Goal: Book appointment/travel/reservation

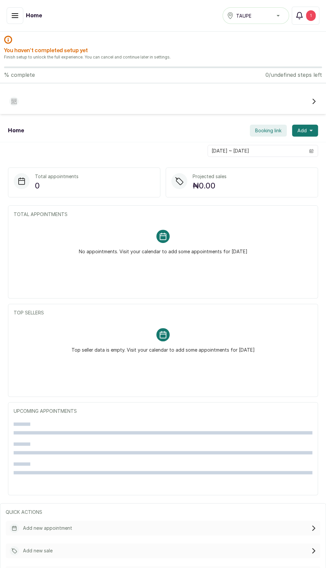
click at [310, 15] on div "1" at bounding box center [311, 15] width 10 height 11
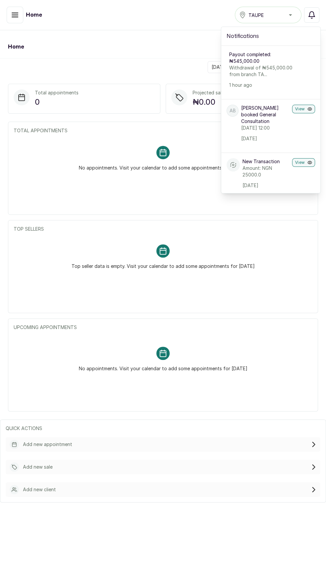
click at [273, 67] on p "Withdrawal of ₦545,000.00 from branch TA..." at bounding box center [262, 70] width 66 height 13
click at [278, 77] on p "Withdrawal of ₦545,000.00 from branch TA..." at bounding box center [262, 70] width 66 height 13
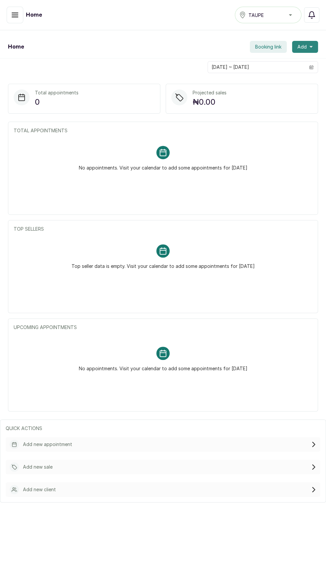
click at [310, 47] on icon "button" at bounding box center [310, 47] width 3 height 2
click at [255, 65] on span "New Appointment" at bounding box center [281, 65] width 64 height 8
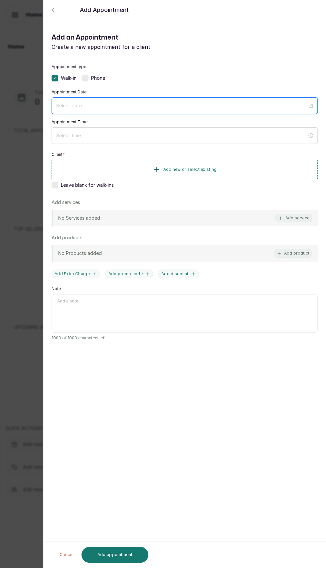
click at [64, 104] on input at bounding box center [181, 105] width 251 height 7
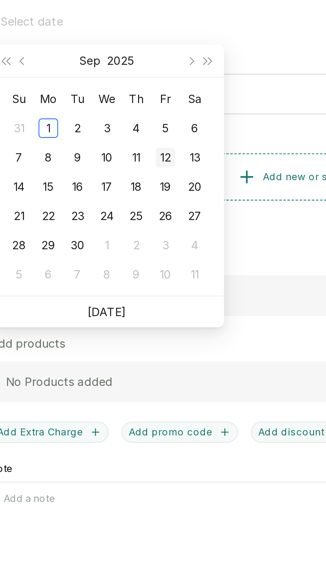
click at [126, 159] on div "12" at bounding box center [123, 161] width 8 height 8
type input "[DATE]"
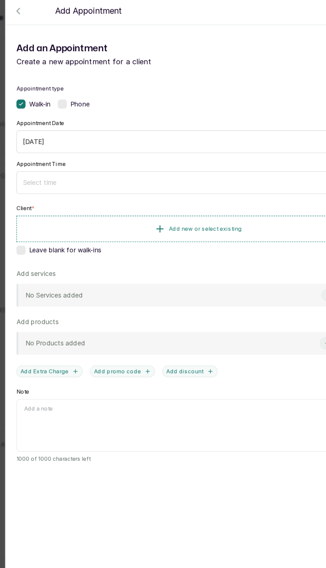
click at [89, 77] on div "Phone" at bounding box center [93, 78] width 23 height 7
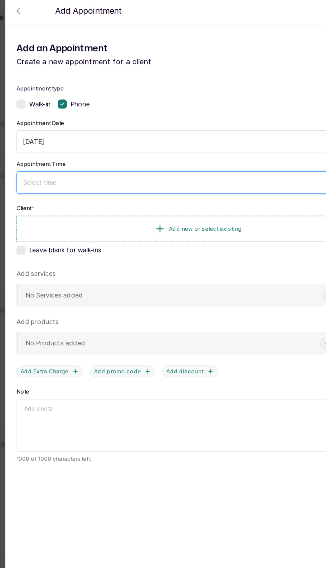
click at [65, 136] on input at bounding box center [181, 135] width 251 height 7
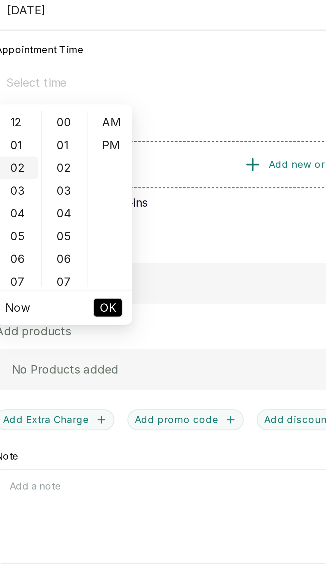
click at [59, 170] on div "02" at bounding box center [61, 169] width 16 height 9
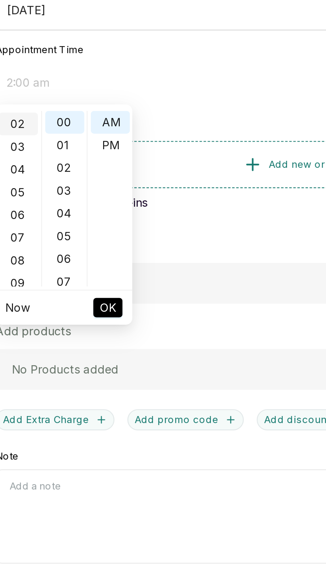
scroll to position [19, 0]
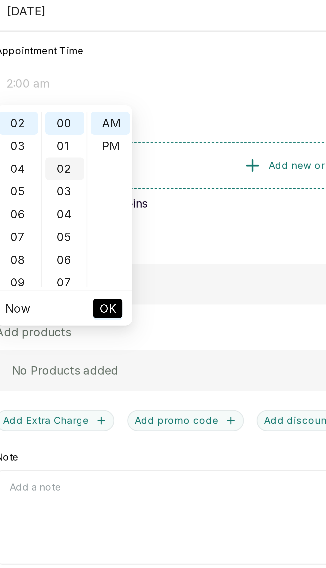
click at [81, 172] on div "02" at bounding box center [80, 169] width 16 height 9
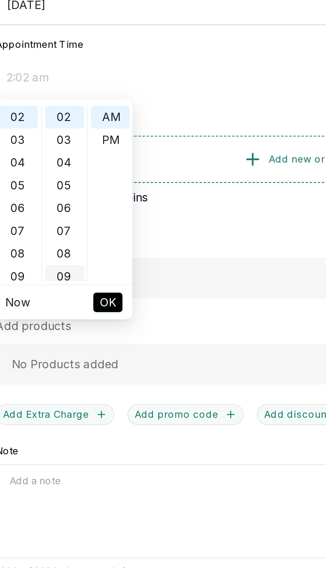
click at [82, 214] on div "09" at bounding box center [80, 216] width 16 height 9
click at [80, 208] on div "15" at bounding box center [80, 207] width 16 height 9
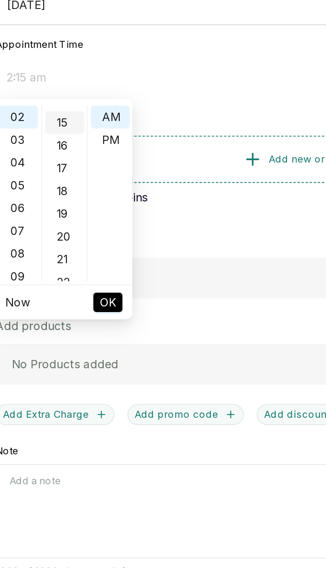
scroll to position [140, 0]
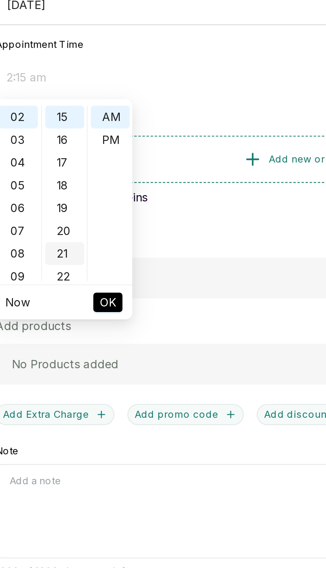
click at [81, 210] on div "21" at bounding box center [80, 207] width 16 height 9
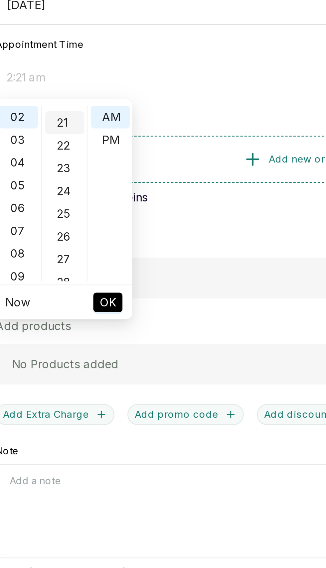
scroll to position [195, 0]
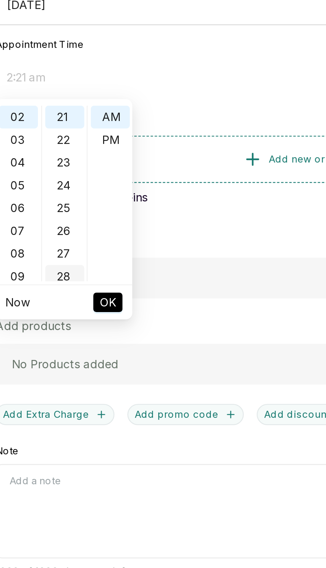
click at [79, 213] on div "28" at bounding box center [80, 216] width 16 height 9
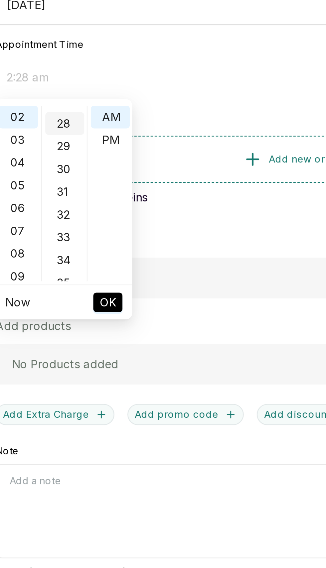
scroll to position [261, 0]
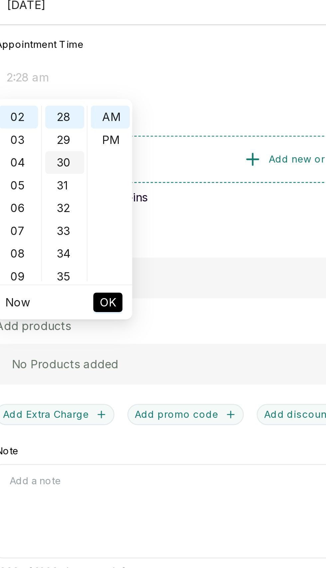
click at [80, 169] on div "30" at bounding box center [80, 169] width 16 height 9
click at [99, 161] on div "PM" at bounding box center [98, 160] width 16 height 9
type input "2:30 pm"
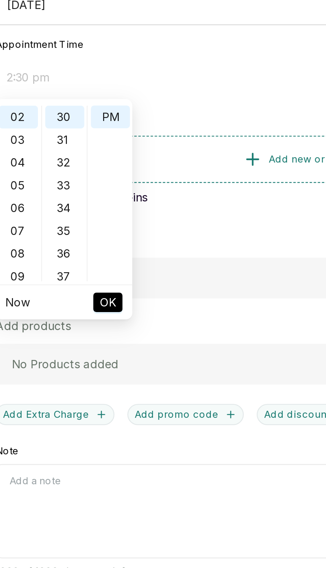
click at [98, 224] on span "OK" at bounding box center [97, 227] width 7 height 13
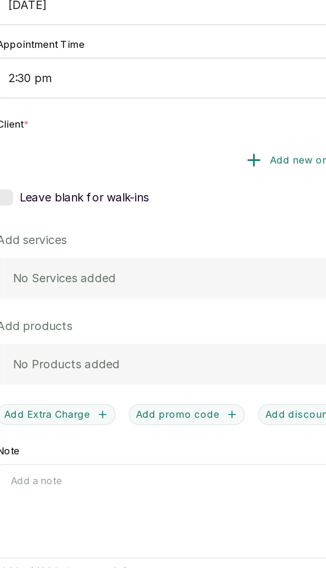
click at [122, 167] on button "Add new or select existing" at bounding box center [185, 169] width 266 height 19
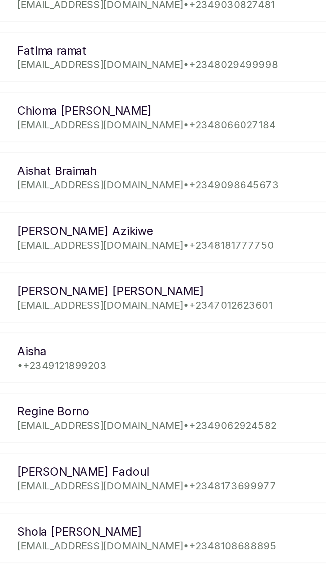
scroll to position [0, 0]
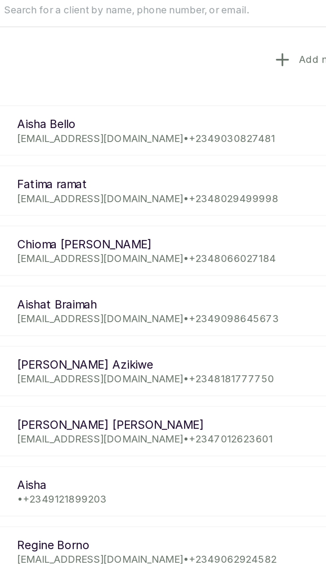
click at [63, 73] on button "Add new client" at bounding box center [184, 72] width 271 height 19
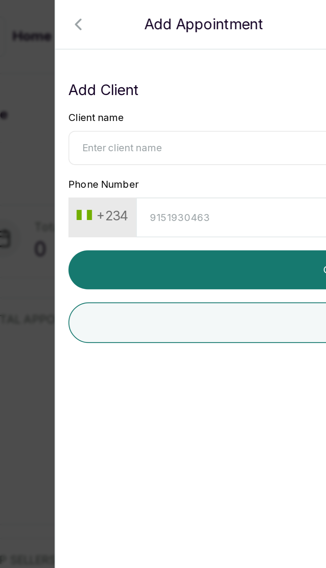
click at [61, 60] on input "Client name" at bounding box center [184, 60] width 271 height 14
click at [54, 12] on icon "button" at bounding box center [53, 10] width 8 height 8
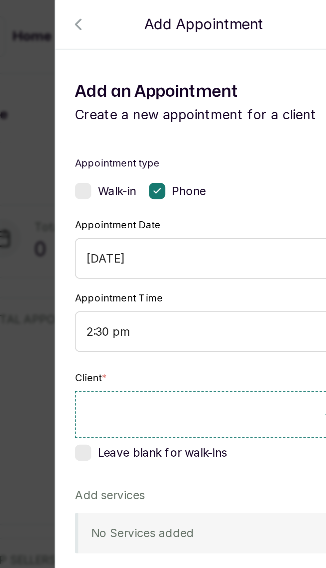
scroll to position [29, 0]
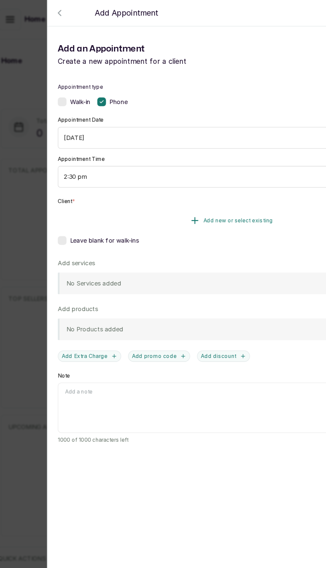
click at [216, 166] on span "Add new or select existing" at bounding box center [189, 168] width 53 height 5
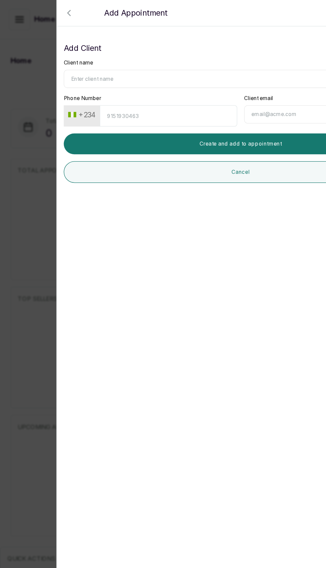
scroll to position [0, 0]
click at [52, 11] on icon "button" at bounding box center [53, 10] width 2 height 4
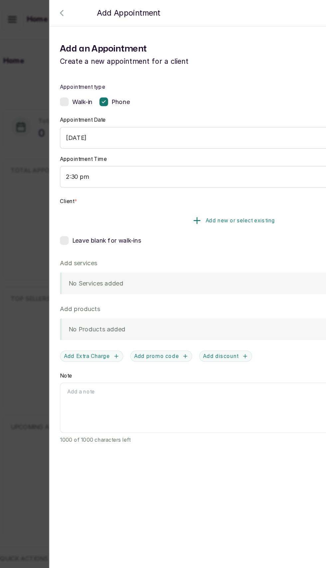
click at [109, 162] on button "Add new or select existing" at bounding box center [185, 169] width 266 height 19
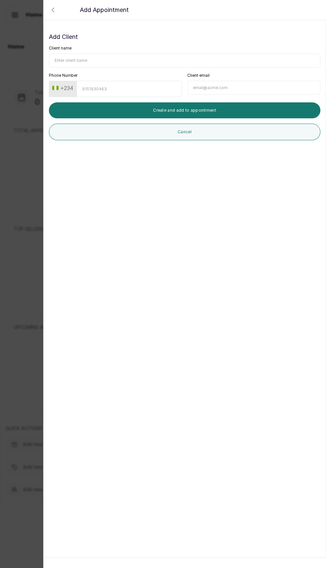
click at [52, 10] on icon "button" at bounding box center [53, 10] width 8 height 8
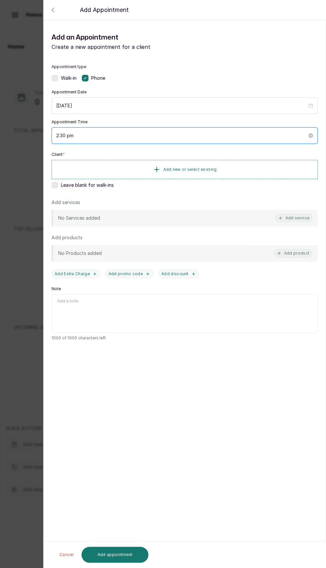
click at [199, 132] on input "2:30 pm" at bounding box center [181, 135] width 251 height 7
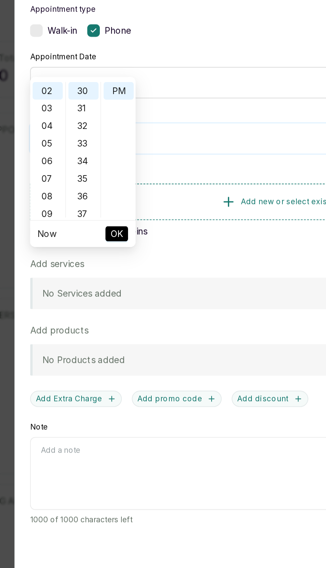
scroll to position [42, 0]
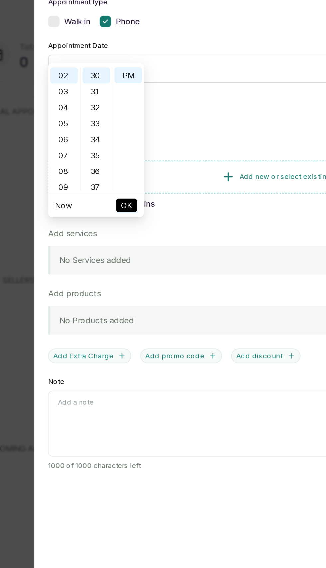
click at [100, 184] on span "OK" at bounding box center [97, 185] width 7 height 13
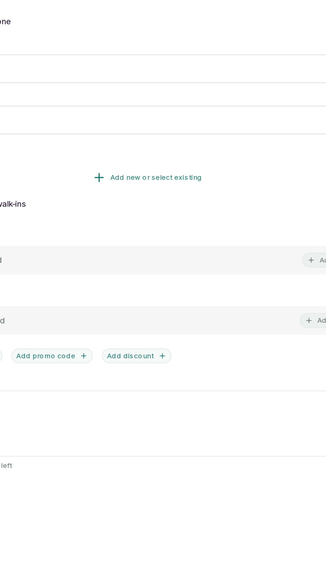
click at [209, 166] on span "Add new or select existing" at bounding box center [189, 168] width 53 height 5
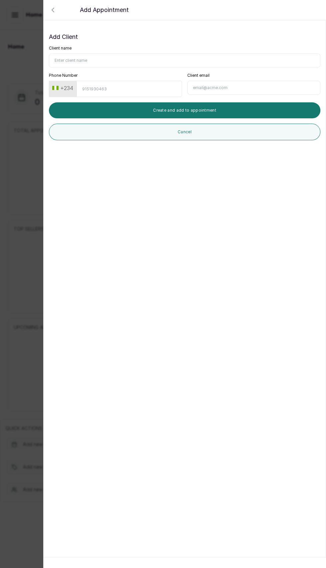
scroll to position [0, 0]
click at [143, 42] on div "Add Client Client name Phone Number +234 Client email Create and add to appoint…" at bounding box center [184, 86] width 271 height 108
click at [138, 42] on div "Add Client Client name Phone Number +234 Client email Create and add to appoint…" at bounding box center [184, 86] width 271 height 108
click at [144, 61] on input "Client name" at bounding box center [184, 60] width 271 height 14
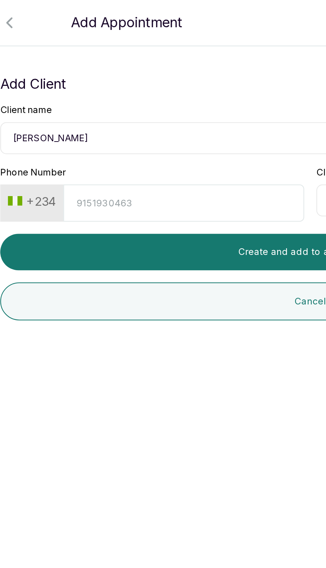
type input "[PERSON_NAME]"
click at [89, 91] on input "Phone Number" at bounding box center [128, 89] width 105 height 16
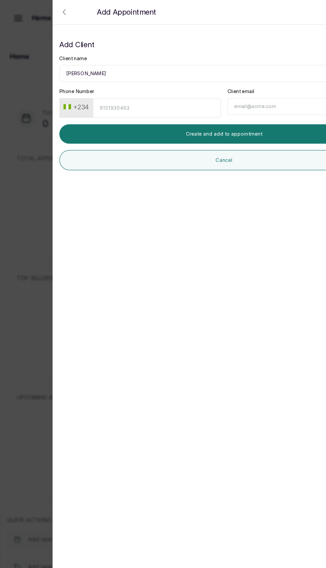
click at [53, 10] on icon "button" at bounding box center [53, 10] width 8 height 8
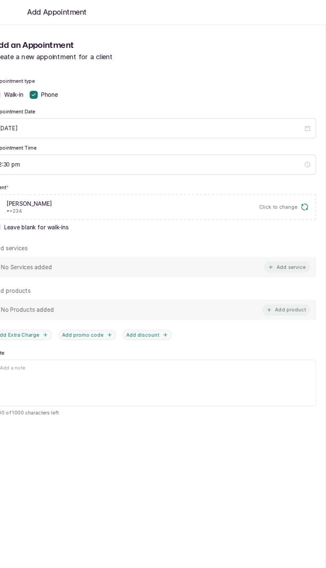
click at [304, 167] on button "Click to change" at bounding box center [291, 170] width 41 height 7
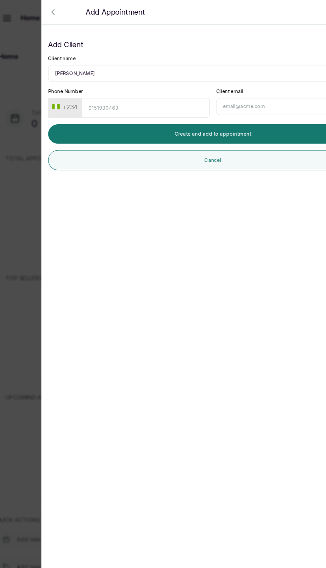
click at [52, 8] on icon "button" at bounding box center [53, 10] width 8 height 8
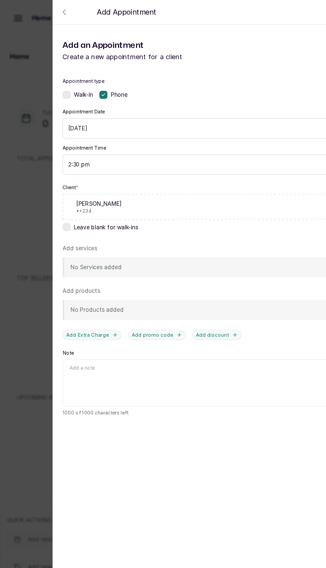
click at [47, 3] on div "Add Appointment" at bounding box center [207, 10] width 326 height 20
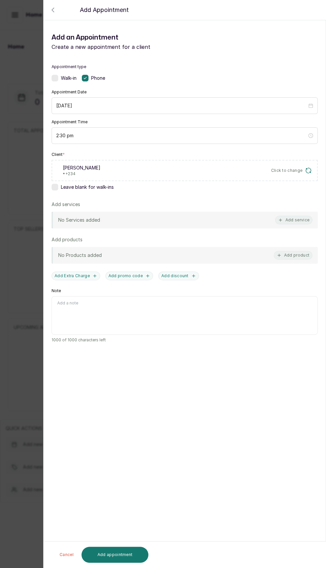
click at [61, 77] on span "Walk-in" at bounding box center [69, 78] width 16 height 7
click at [66, 555] on button "Cancel" at bounding box center [66, 555] width 25 height 16
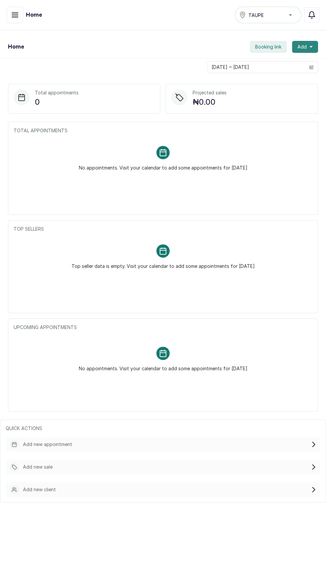
click at [309, 43] on button "Add" at bounding box center [305, 47] width 26 height 12
click at [284, 61] on span "New Appointment" at bounding box center [281, 65] width 64 height 8
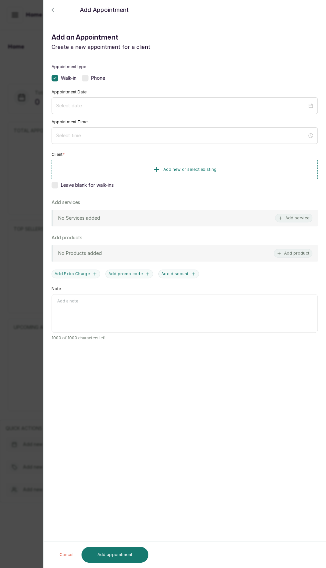
click at [93, 80] on span "Phone" at bounding box center [98, 78] width 14 height 7
click at [115, 167] on button "Add new or select existing" at bounding box center [185, 169] width 266 height 19
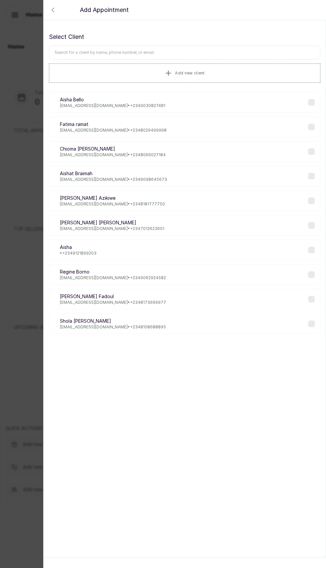
scroll to position [1, 0]
click at [150, 50] on input "text" at bounding box center [184, 53] width 271 height 14
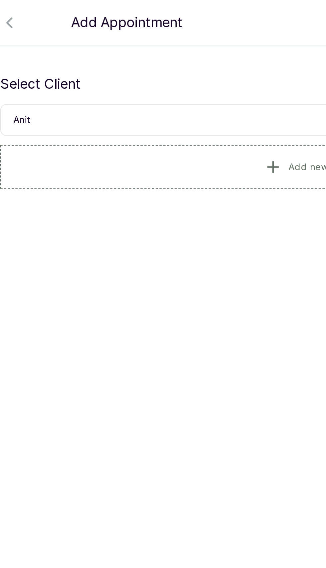
type input "[PERSON_NAME]"
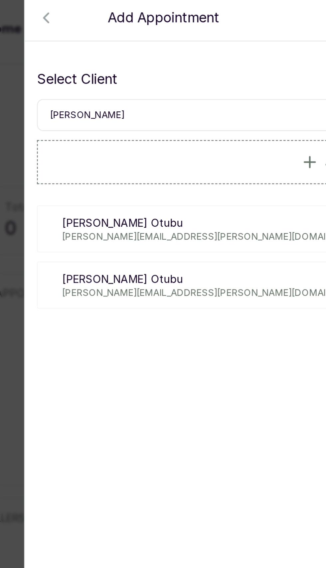
scroll to position [33, 0]
click at [136, 121] on p "[PERSON_NAME]" at bounding box center [142, 124] width 165 height 7
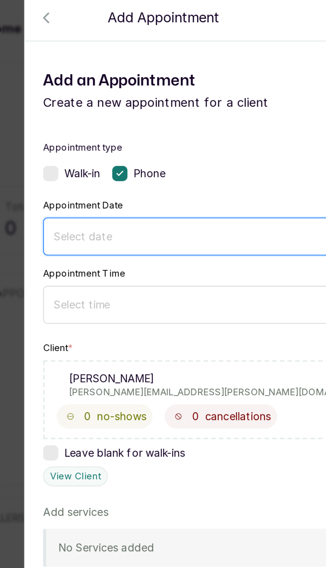
click at [61, 102] on input at bounding box center [181, 105] width 251 height 7
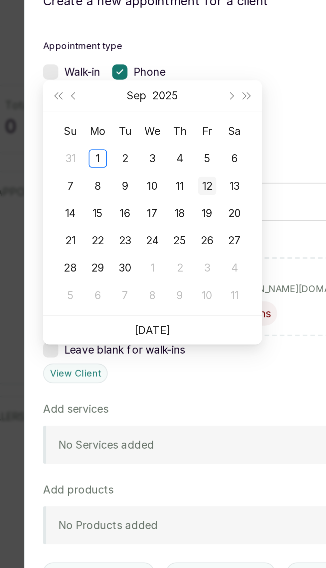
click at [122, 129] on div "12" at bounding box center [123, 128] width 8 height 8
type input "[DATE]"
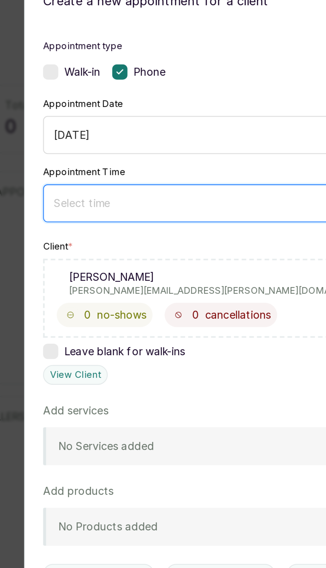
click at [125, 132] on input at bounding box center [181, 135] width 251 height 7
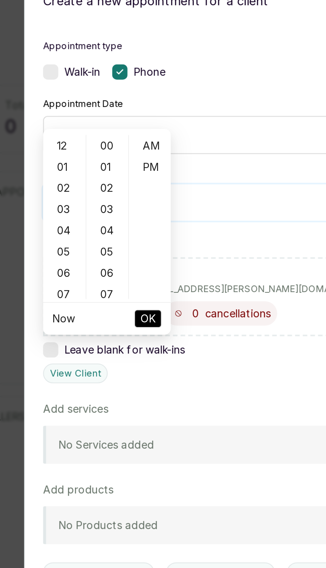
scroll to position [44, 0]
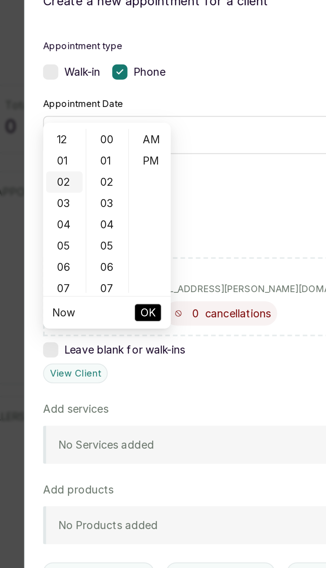
click at [60, 128] on div "02" at bounding box center [61, 126] width 16 height 9
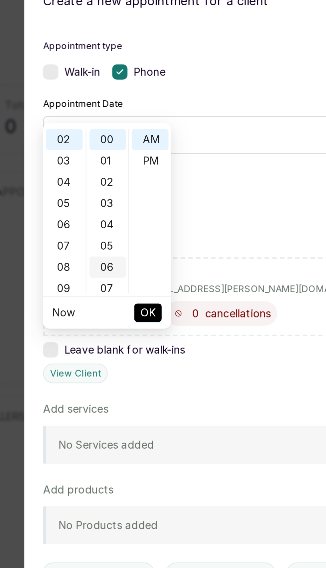
click at [85, 159] on div "06" at bounding box center [80, 163] width 16 height 9
click at [80, 164] on div "12" at bounding box center [80, 163] width 16 height 9
click at [81, 167] on div "18" at bounding box center [80, 163] width 16 height 9
click at [79, 164] on div "24" at bounding box center [80, 163] width 16 height 9
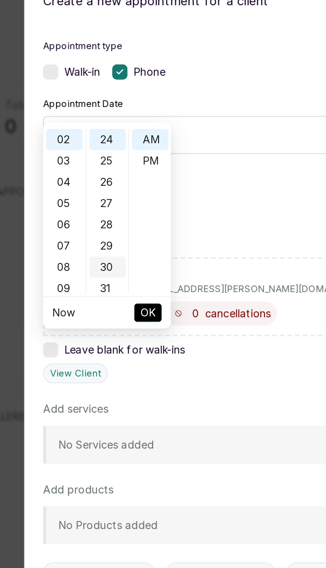
click at [81, 162] on div "30" at bounding box center [80, 163] width 16 height 9
click at [81, 106] on div "30" at bounding box center [80, 107] width 16 height 9
click at [77, 107] on div "30" at bounding box center [80, 107] width 16 height 9
click at [101, 119] on div "PM" at bounding box center [98, 116] width 16 height 9
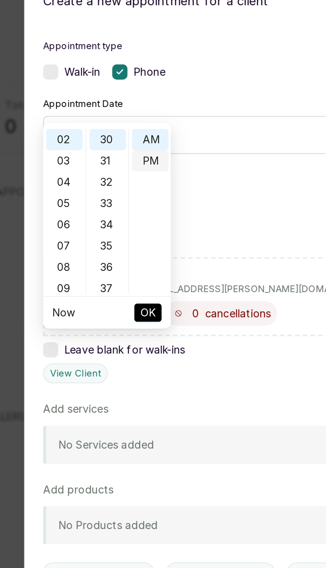
type input "2:30 pm"
click at [100, 183] on span "OK" at bounding box center [97, 183] width 7 height 13
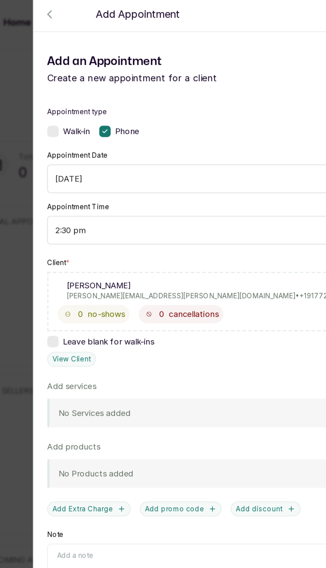
click at [165, 234] on div "No Services added Add service" at bounding box center [185, 242] width 266 height 17
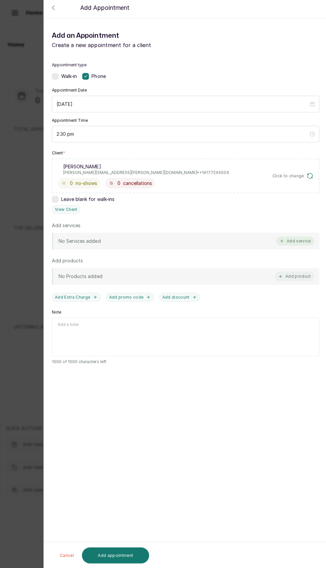
click at [304, 238] on button "Add service" at bounding box center [293, 242] width 37 height 9
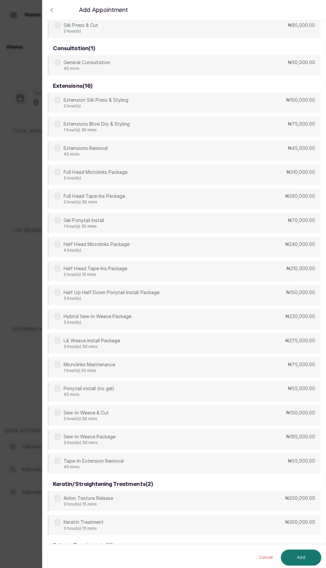
scroll to position [215, 0]
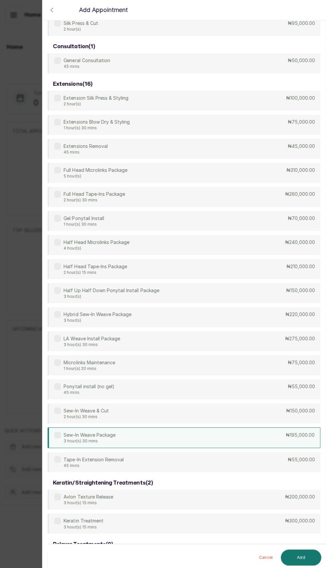
click at [237, 432] on div "Sew-In Weave Package 3 hour(s) 30 mins ₦195,000.00" at bounding box center [184, 435] width 271 height 21
click at [304, 562] on button "Add" at bounding box center [300, 555] width 40 height 16
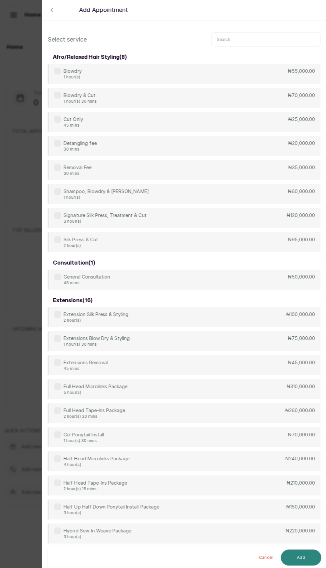
scroll to position [44, 0]
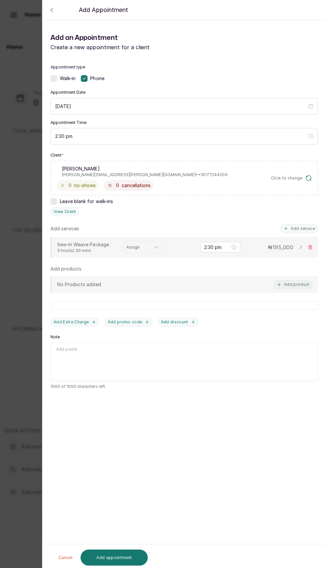
click at [225, 341] on textarea "Note" at bounding box center [185, 360] width 266 height 39
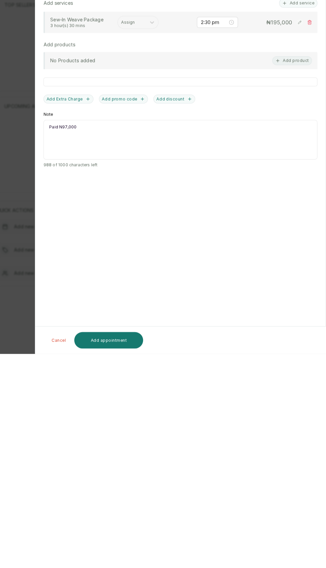
scroll to position [0, 0]
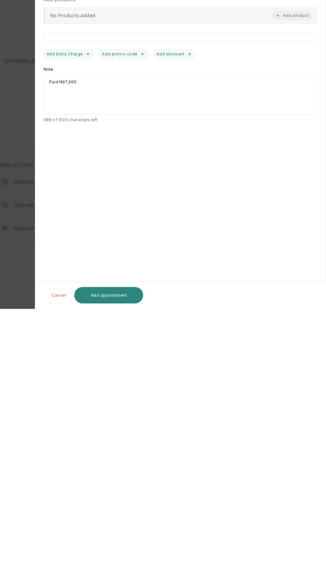
type textarea "Paid N97,000"
click at [126, 554] on button "Add appointment" at bounding box center [114, 555] width 67 height 16
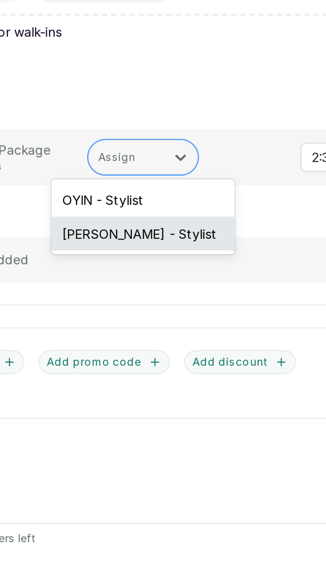
click at [147, 272] on div "[PERSON_NAME] - Stylist" at bounding box center [143, 273] width 66 height 12
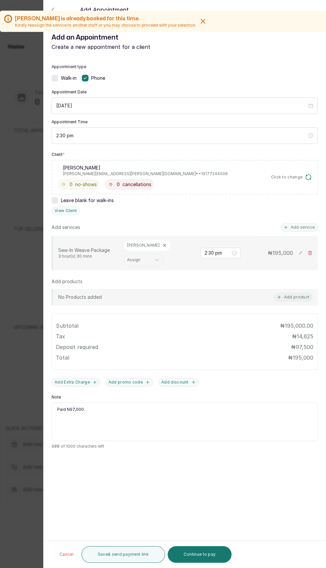
scroll to position [42, 0]
click at [211, 554] on button "Continue to pay" at bounding box center [199, 554] width 64 height 17
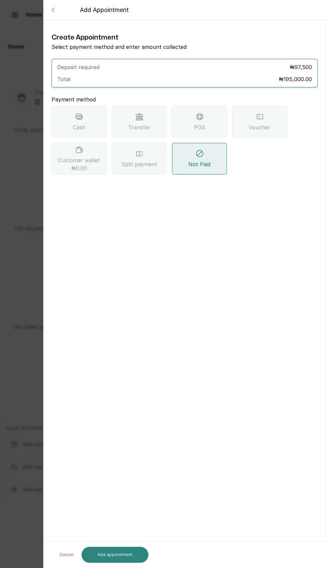
scroll to position [0, 0]
click at [143, 117] on div "Transfer" at bounding box center [139, 122] width 55 height 32
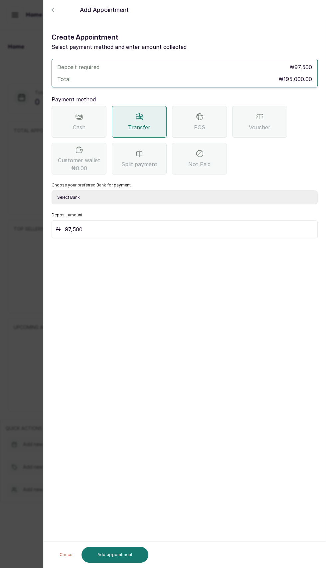
click at [101, 229] on input "97,500" at bounding box center [189, 229] width 248 height 9
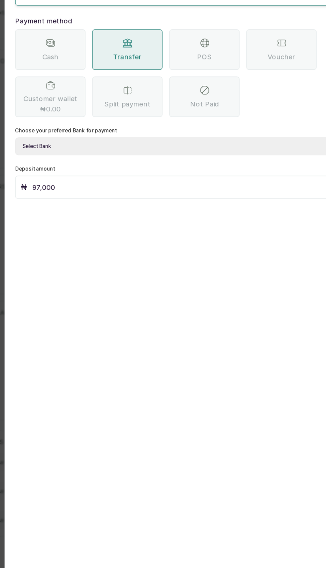
type input "97,000"
click at [83, 197] on select "Select Bank FASINA OLUWAFOLAKEMI OMOTOLA Guaranty Trust Bank TAUPE BEAUTY SERVI…" at bounding box center [185, 197] width 266 height 14
select select "b20a7da5-37ee-4dec-9d91-1464ef1e40c7"
click at [52, 190] on select "Select Bank FASINA OLUWAFOLAKEMI OMOTOLA Guaranty Trust Bank TAUPE BEAUTY SERVI…" at bounding box center [185, 197] width 266 height 14
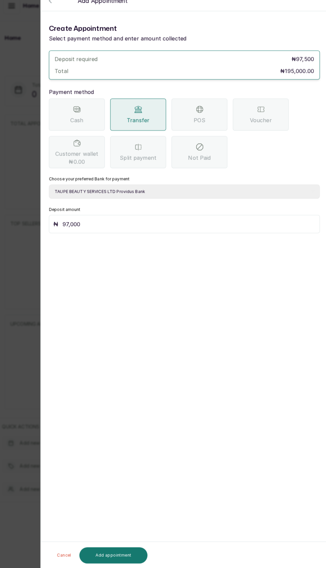
scroll to position [40, 0]
click at [123, 554] on button "Add appointment" at bounding box center [114, 555] width 67 height 16
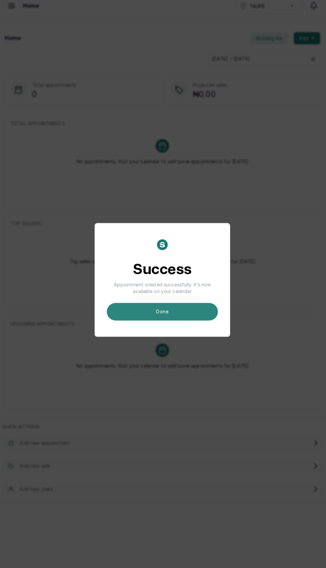
click at [189, 324] on button "done" at bounding box center [162, 315] width 109 height 17
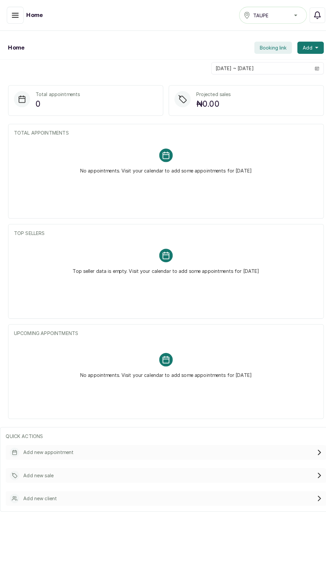
click at [12, 15] on icon "button" at bounding box center [15, 15] width 8 height 8
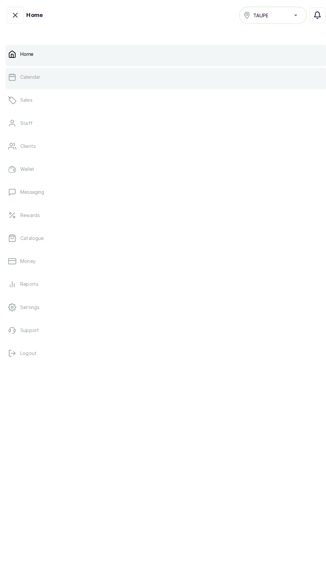
click at [17, 78] on link "Calendar" at bounding box center [162, 75] width 315 height 19
